Goal: Task Accomplishment & Management: Use online tool/utility

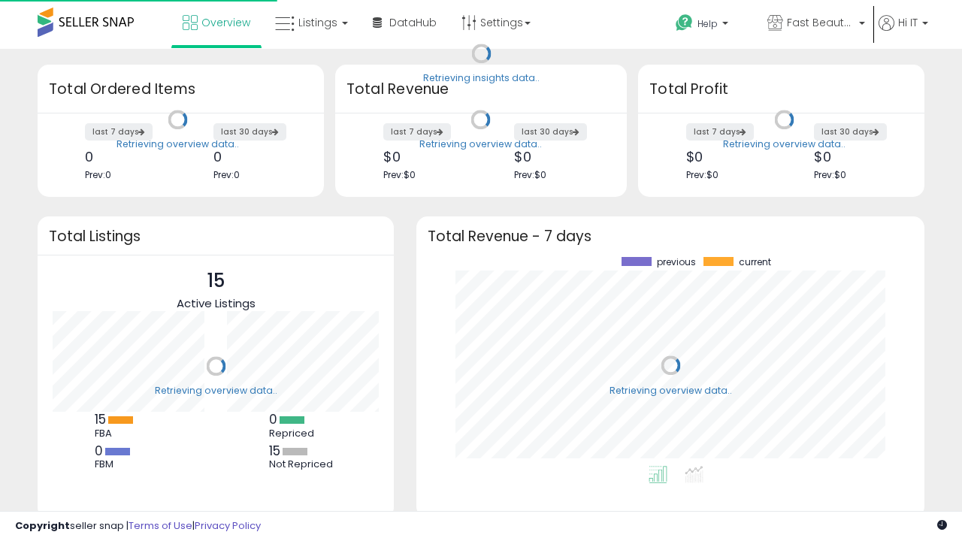
scroll to position [209, 478]
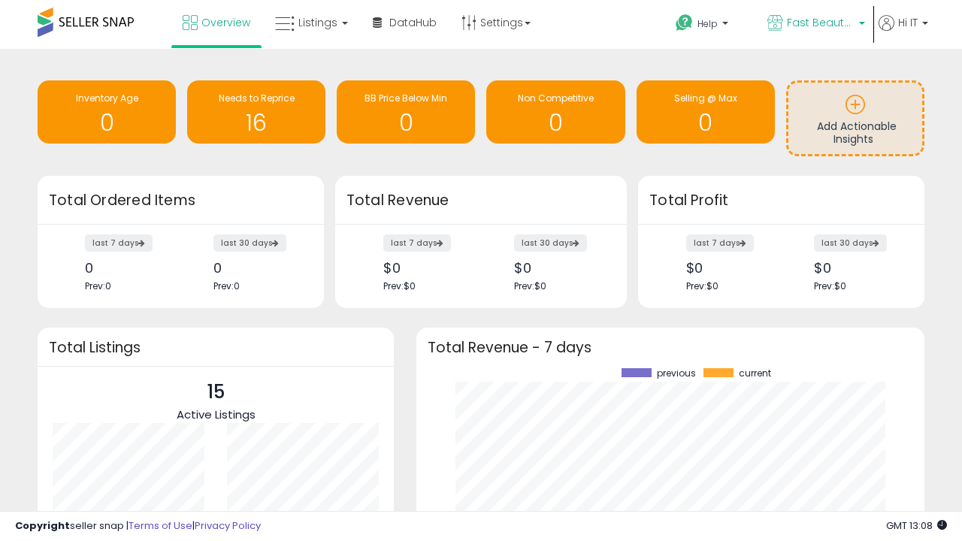
click at [815, 24] on span "Fast Beauty ([GEOGRAPHIC_DATA])" at bounding box center [821, 22] width 68 height 15
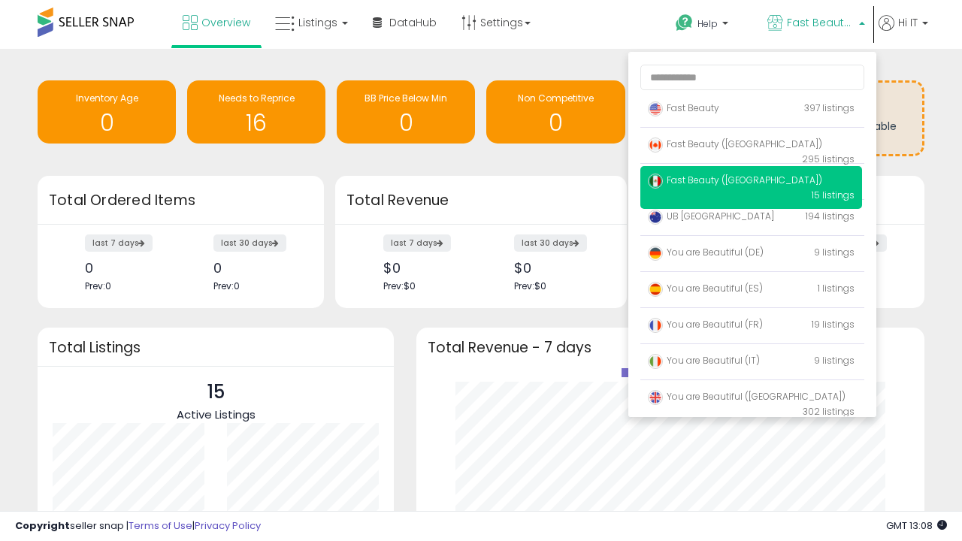
click at [751, 363] on span "You are Beautiful (IT)" at bounding box center [704, 360] width 112 height 13
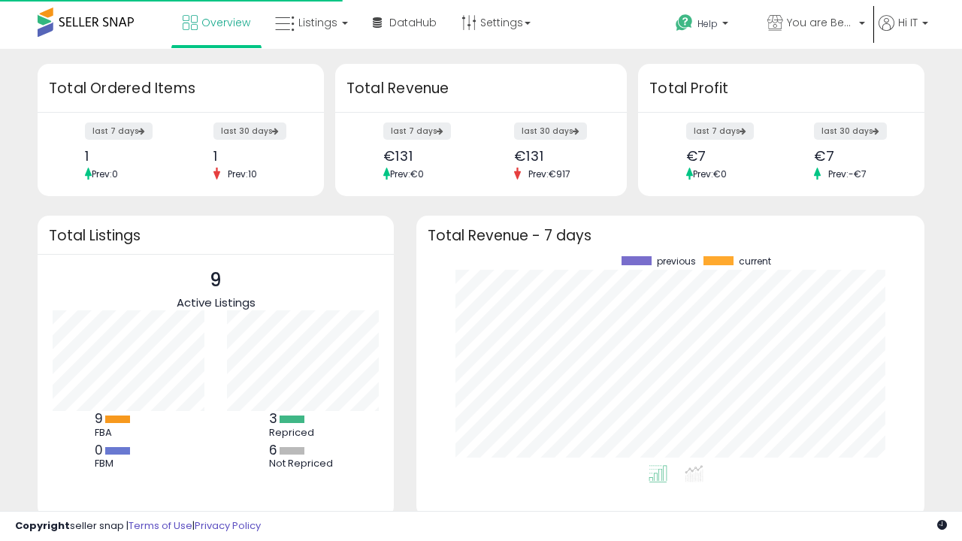
scroll to position [209, 478]
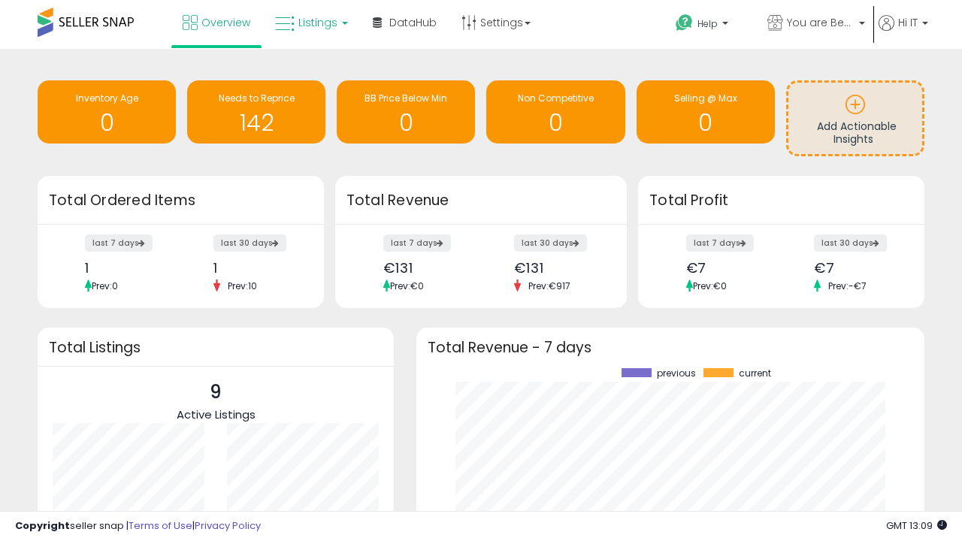
click at [310, 23] on span "Listings" at bounding box center [317, 22] width 39 height 15
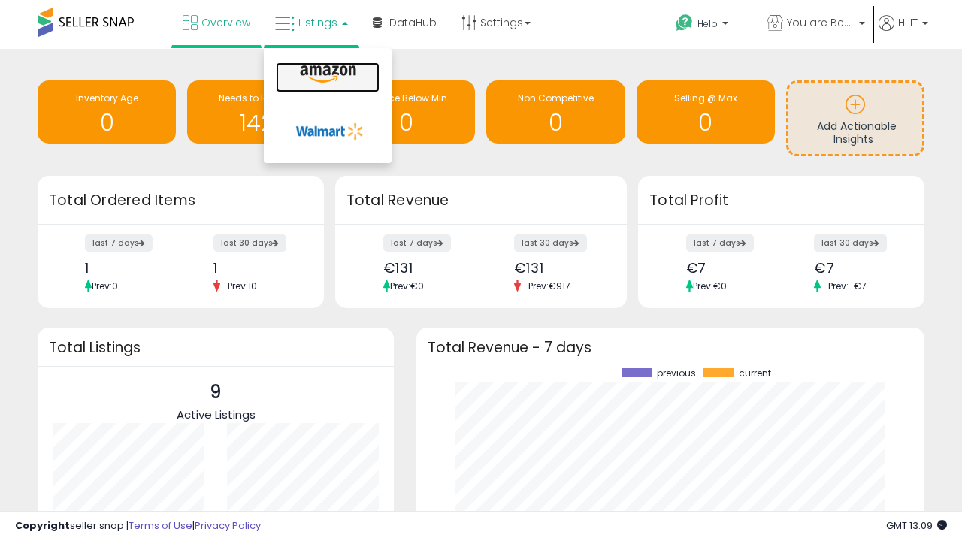
click at [326, 74] on icon at bounding box center [327, 75] width 65 height 20
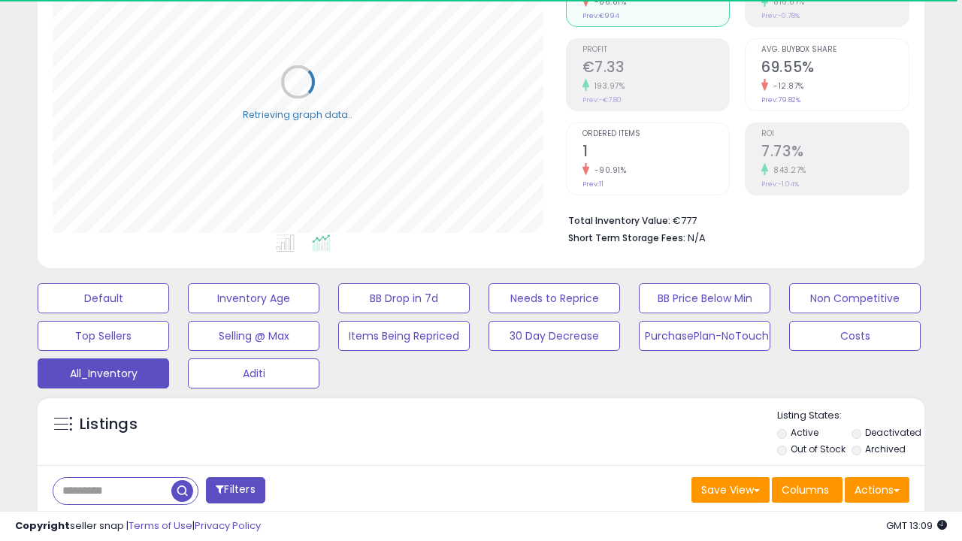
click at [107, 523] on span "Last 30 Days" at bounding box center [109, 530] width 65 height 15
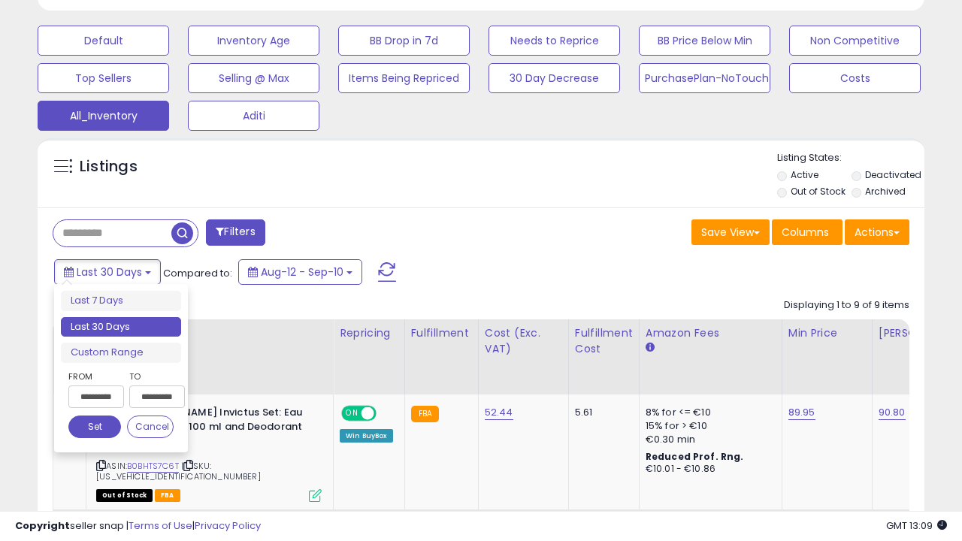
click at [121, 327] on li "Last 30 Days" at bounding box center [121, 327] width 120 height 20
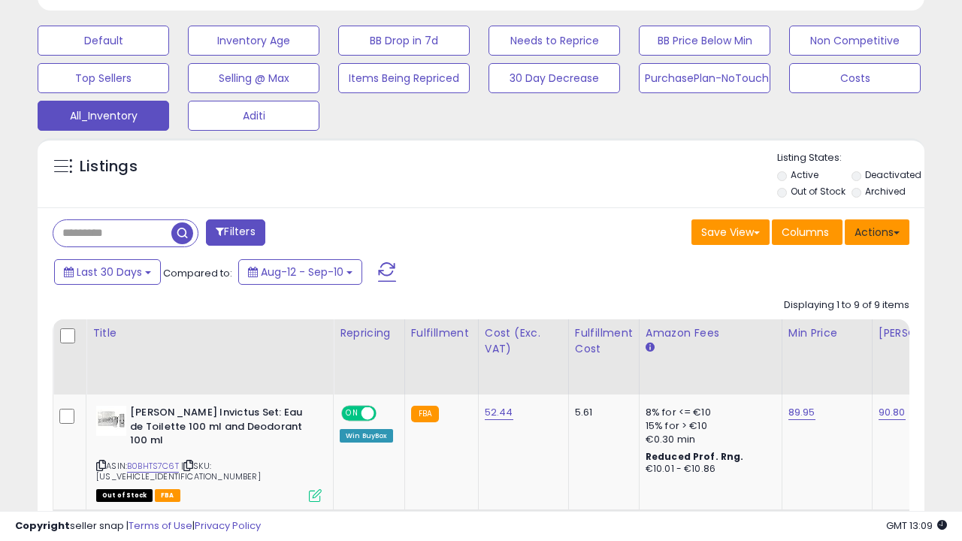
click at [877, 231] on button "Actions" at bounding box center [877, 233] width 65 height 26
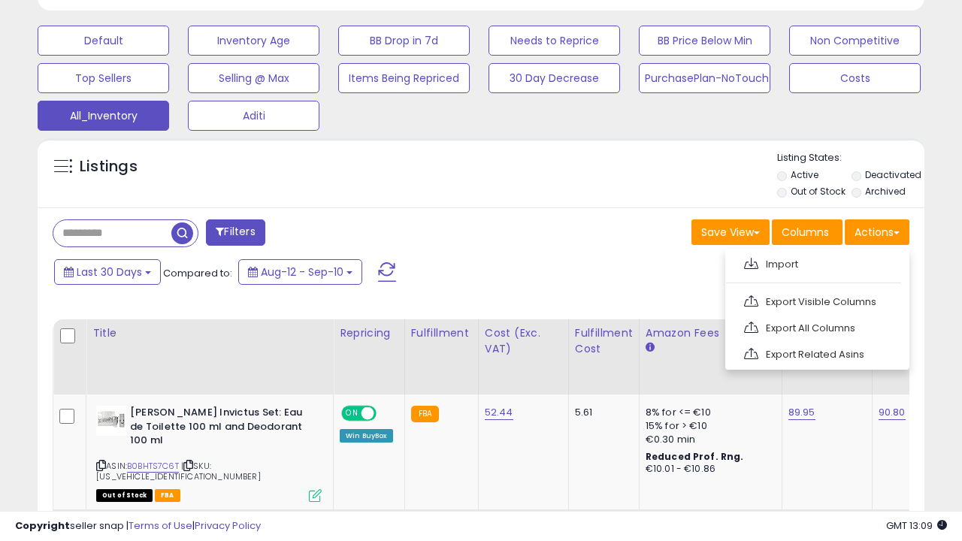
click at [816, 326] on link "Export All Columns" at bounding box center [816, 328] width 165 height 23
